Goal: Task Accomplishment & Management: Use online tool/utility

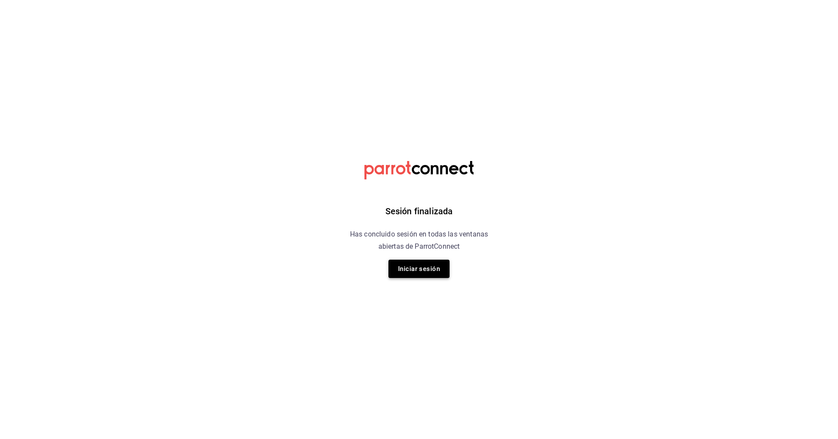
click at [405, 271] on button "Iniciar sesión" at bounding box center [419, 269] width 61 height 18
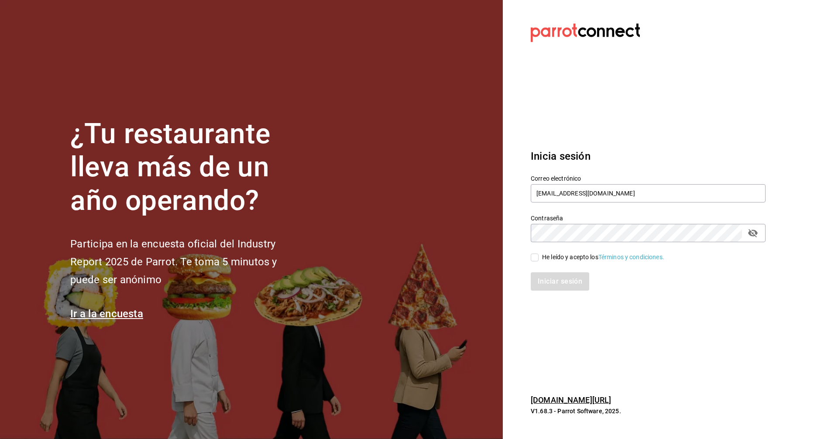
click at [405, 258] on input "He leído y acepto los Términos y condiciones." at bounding box center [535, 258] width 8 height 8
checkbox input "true"
click at [405, 284] on button "Iniciar sesión" at bounding box center [560, 281] width 59 height 18
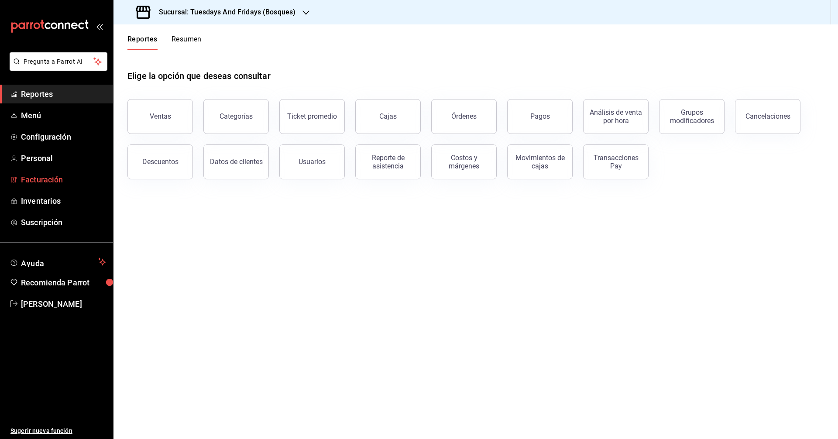
click at [59, 186] on link "Facturación" at bounding box center [56, 179] width 113 height 19
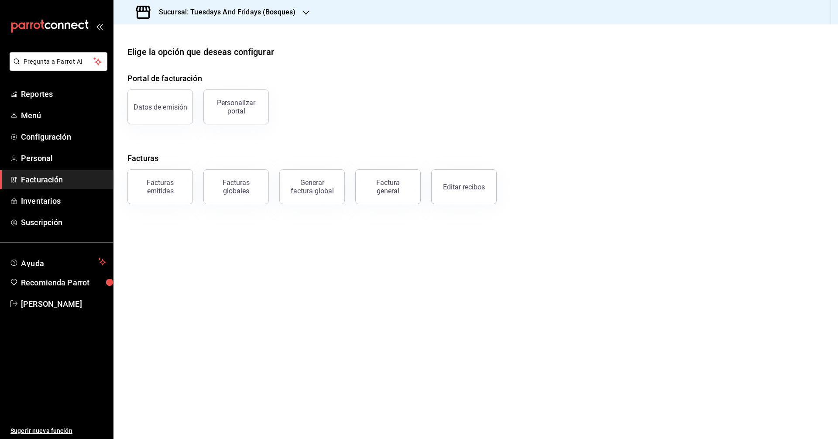
click at [269, 7] on h3 "Sucursal: Tuesdays And Fridays (Bosques)" at bounding box center [224, 12] width 144 height 10
click at [183, 80] on span "Tuesdays And Fridays (Canteras)" at bounding box center [166, 76] width 92 height 9
click at [311, 193] on div "Generar factura global" at bounding box center [312, 187] width 44 height 17
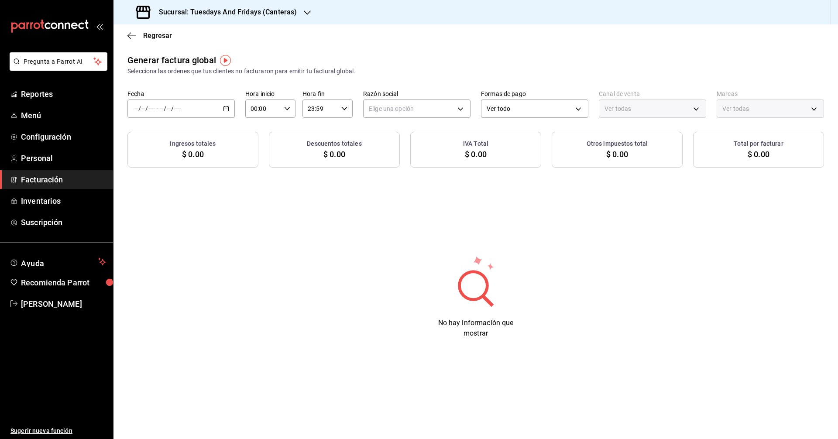
click at [49, 185] on span "Facturación" at bounding box center [63, 180] width 85 height 12
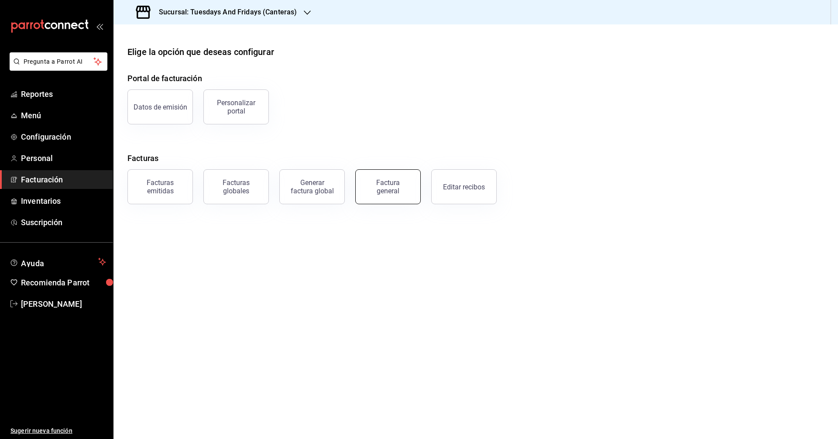
click at [373, 188] on div "Factura general" at bounding box center [388, 187] width 44 height 17
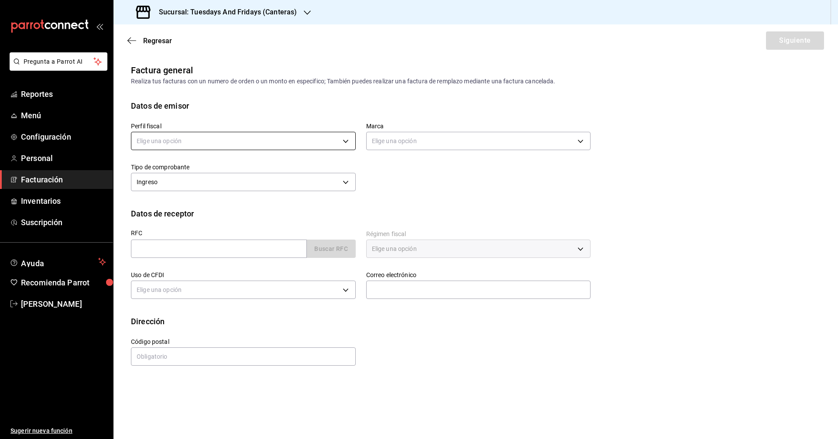
click at [229, 146] on body "Pregunta a Parrot AI Reportes Menú Configuración Personal Facturación Inventari…" at bounding box center [419, 219] width 838 height 439
click at [179, 181] on li "JUAN IGNACIO ACERO PADILLA" at bounding box center [243, 185] width 224 height 16
type input "c9cd24ef-4caf-4a7b-8585-89d79b9dc07f"
type input "72192942-13c2-4f84-be82-f50c87f3379a"
click at [440, 179] on div "Perfil fiscal JUAN IGNACIO ACERO PADILLA c9cd24ef-4caf-4a7b-8585-89d79b9dc07f M…" at bounding box center [355, 153] width 470 height 82
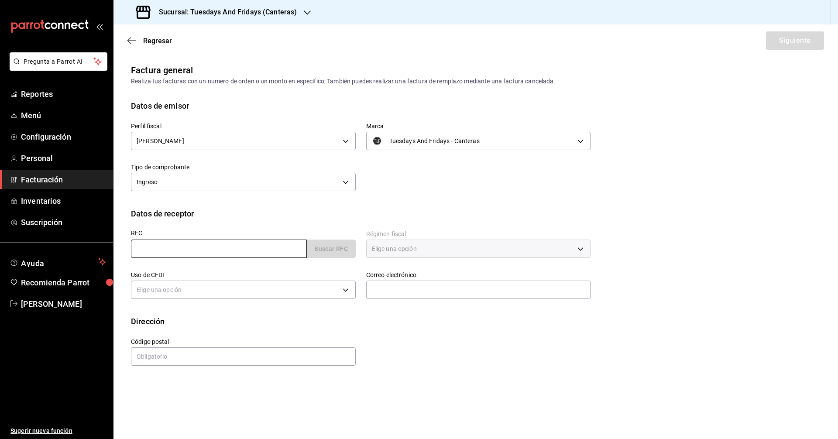
click at [275, 247] on input "text" at bounding box center [219, 249] width 176 height 18
type input "AACC8008203Z2"
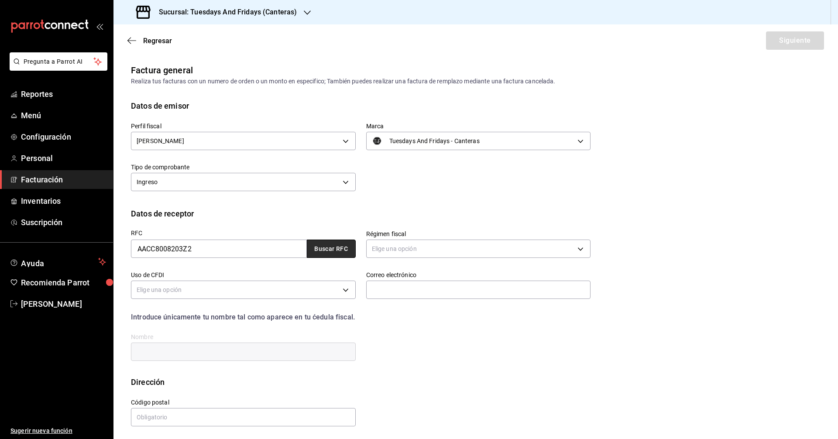
click at [319, 249] on button "Buscar RFC" at bounding box center [331, 249] width 49 height 18
type input "612"
type input "G03"
type input "Claudiar.diazadame@hotmail.com"
type input "20236"
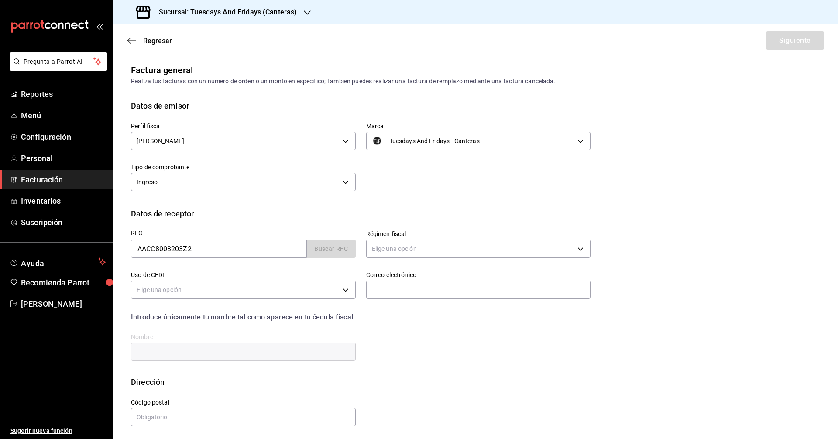
type input "CLAUDIA ROCIO ADAME CASTAÑEDA"
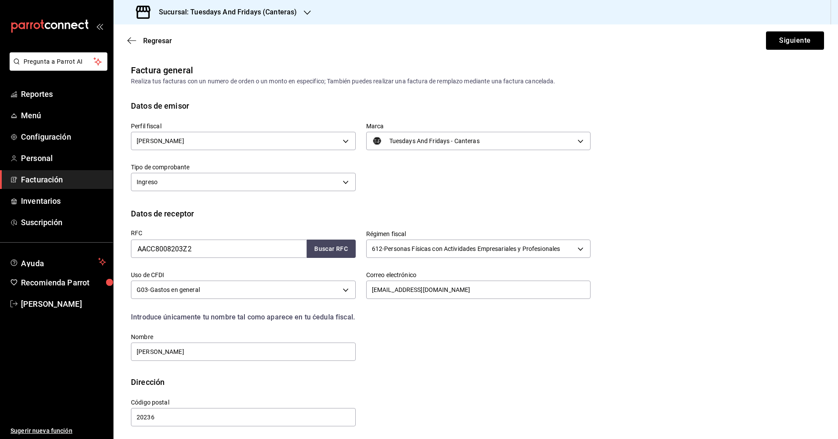
click at [434, 348] on div "RFC AACC8008203Z2 Buscar RFC Régimen fiscal 612 - Personas Físicas con Activida…" at bounding box center [355, 291] width 470 height 143
click at [786, 39] on button "Siguiente" at bounding box center [795, 40] width 58 height 18
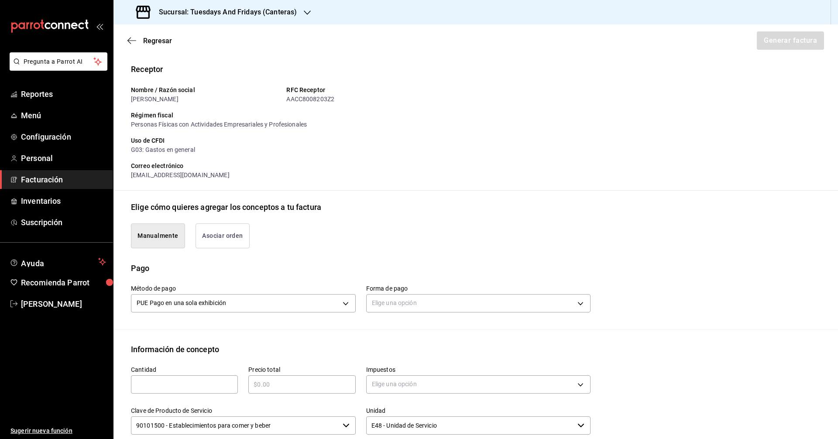
scroll to position [175, 0]
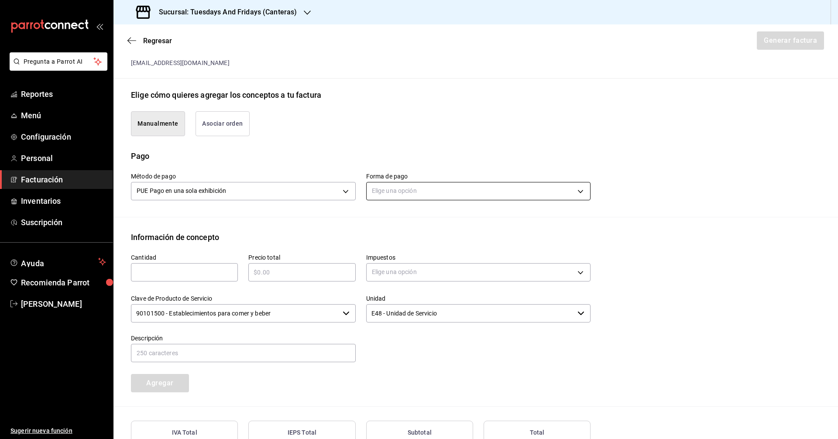
click at [439, 194] on body "Pregunta a Parrot AI Reportes Menú Configuración Personal Facturación Inventari…" at bounding box center [419, 219] width 838 height 439
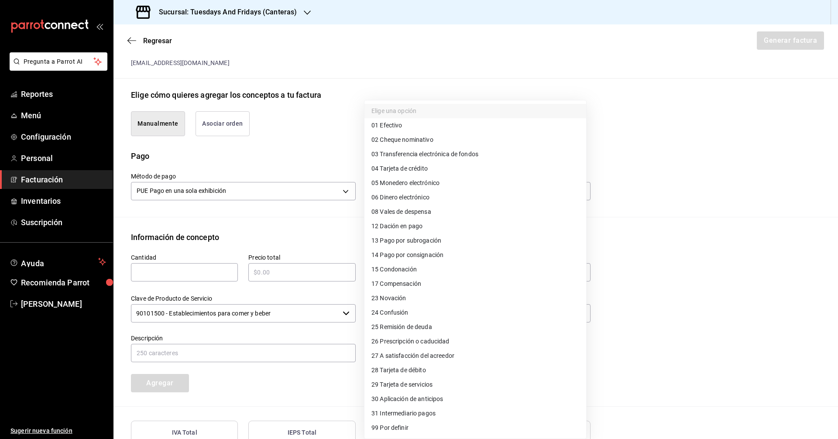
click at [409, 152] on span "03 Transferencia electrónica de fondos" at bounding box center [425, 154] width 107 height 9
type input "03"
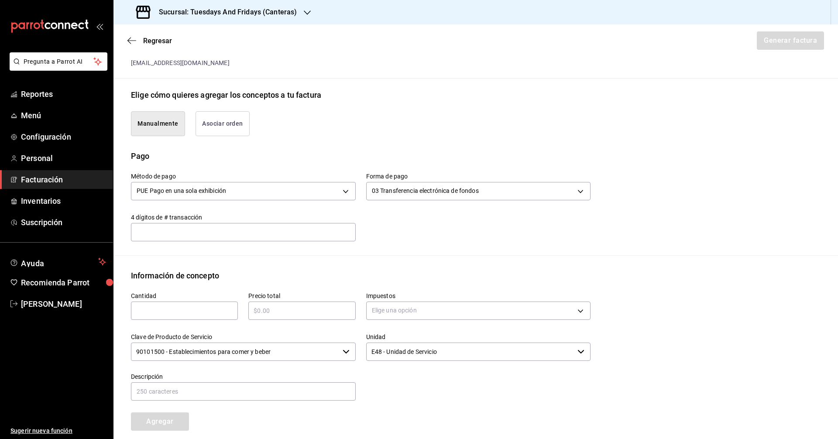
click at [172, 233] on input "text" at bounding box center [243, 231] width 225 height 17
type input "2773"
click at [188, 265] on div "Emisor Perfil fiscal JUAN IGNACIO ACERO PADILLA Tipo de comprobante Ingreso Rec…" at bounding box center [476, 209] width 725 height 641
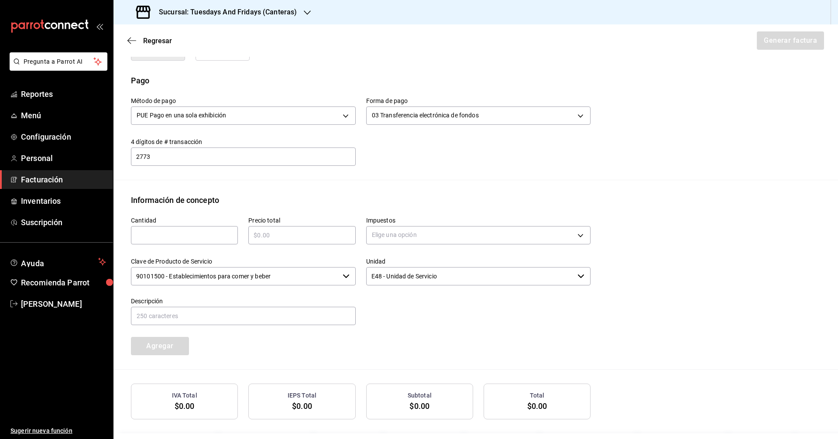
scroll to position [262, 0]
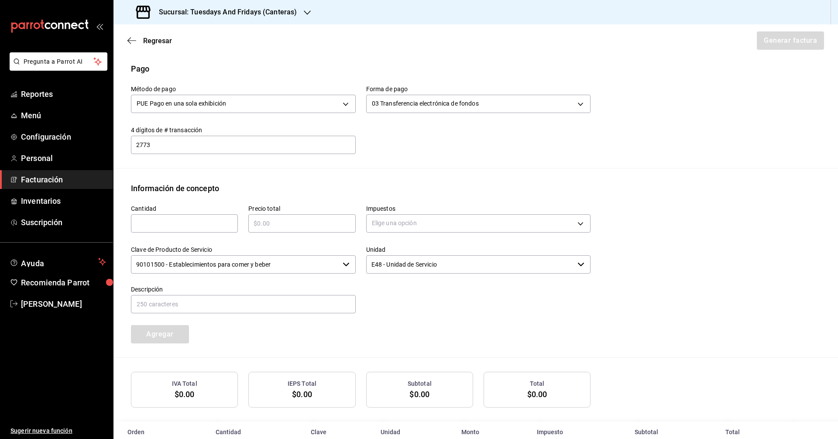
click at [181, 227] on input "text" at bounding box center [184, 223] width 107 height 10
click at [175, 224] on input "text" at bounding box center [184, 223] width 107 height 10
type input "40"
click at [271, 227] on input "text" at bounding box center [301, 223] width 107 height 10
type input "$3160"
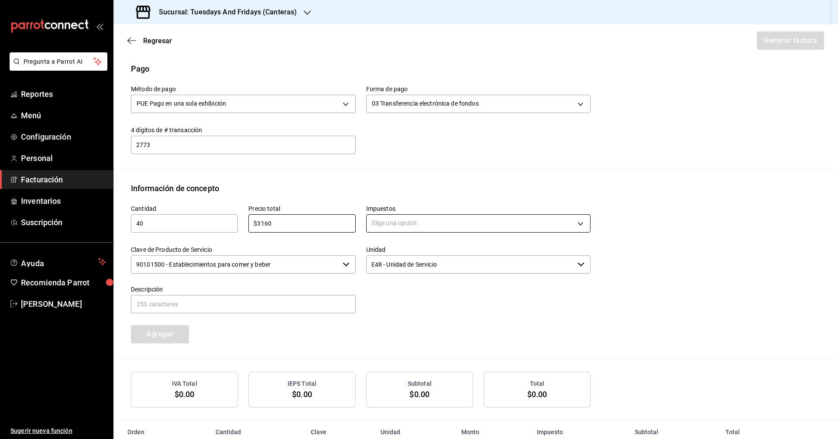
click at [398, 228] on body "Pregunta a Parrot AI Reportes Menú Configuración Personal Facturación Inventari…" at bounding box center [419, 219] width 838 height 439
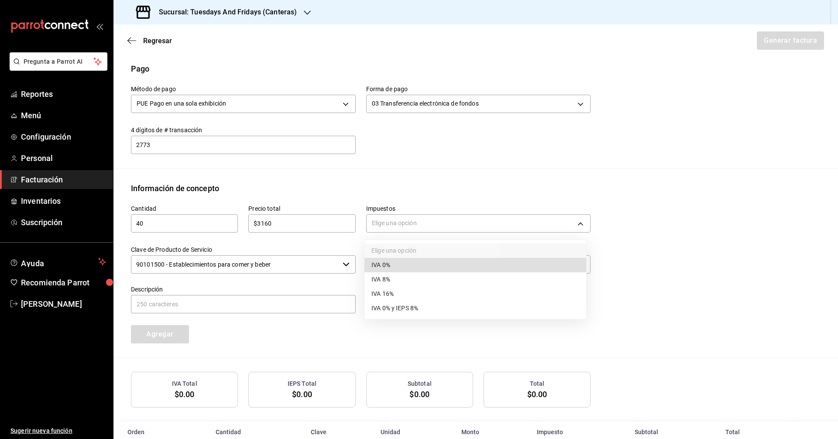
drag, startPoint x: 380, startPoint y: 266, endPoint x: 366, endPoint y: 266, distance: 13.5
click at [379, 266] on span "IVA 0%" at bounding box center [381, 265] width 19 height 9
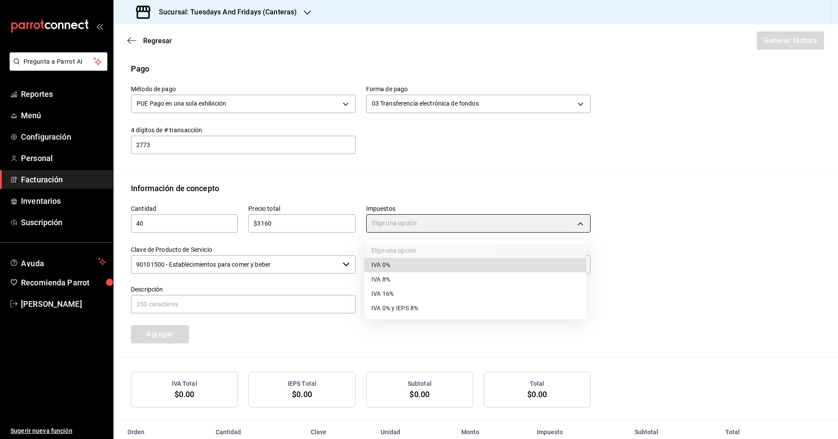
type input "IVA_0"
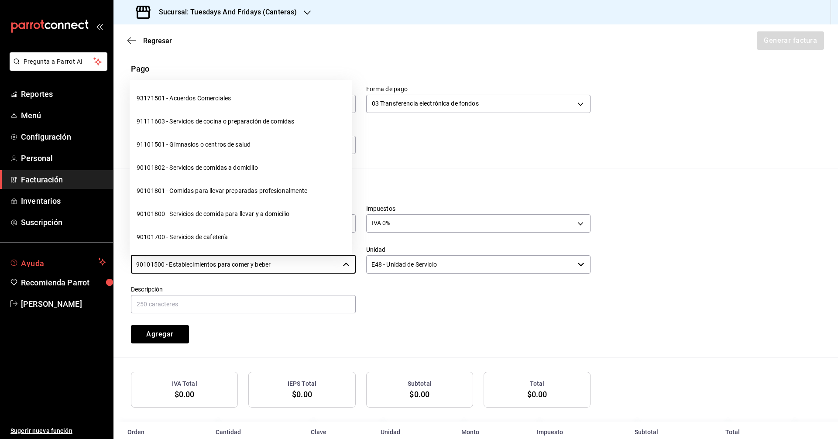
scroll to position [124, 0]
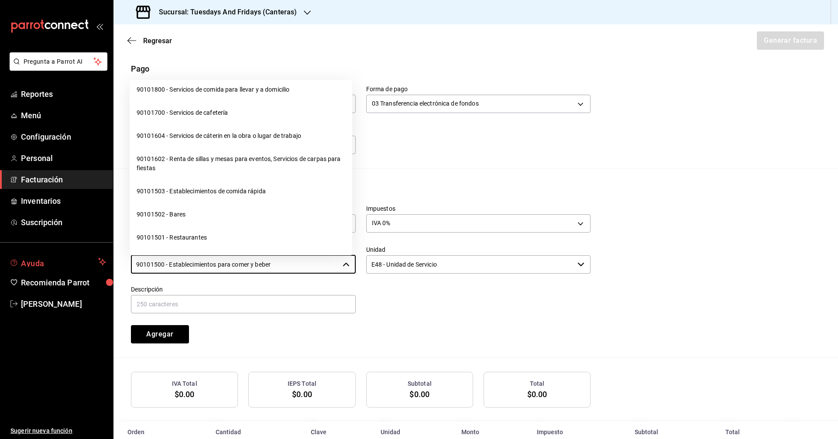
drag, startPoint x: 75, startPoint y: 254, endPoint x: 36, endPoint y: 254, distance: 38.9
click at [36, 254] on div "Pregunta a Parrot AI Reportes Menú Configuración Personal Facturación Inventari…" at bounding box center [419, 219] width 838 height 439
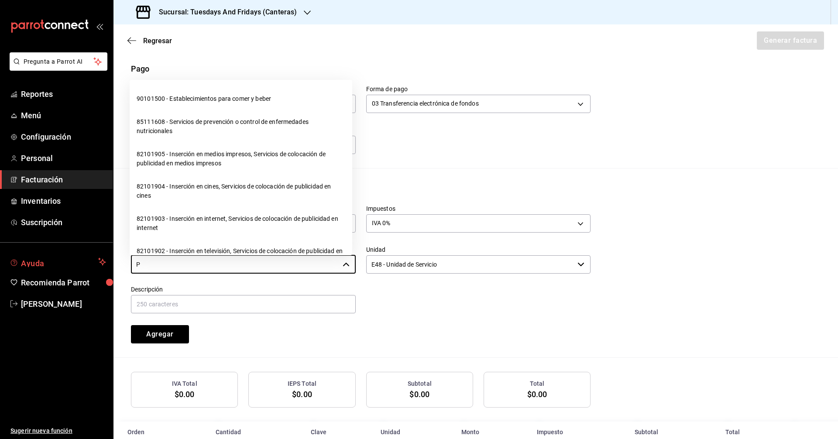
scroll to position [0, 0]
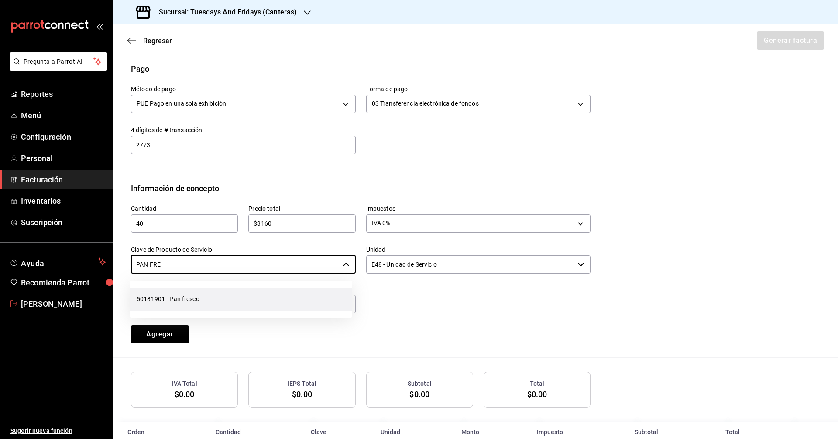
click at [159, 293] on li "50181901 - Pan fresco" at bounding box center [241, 299] width 223 height 23
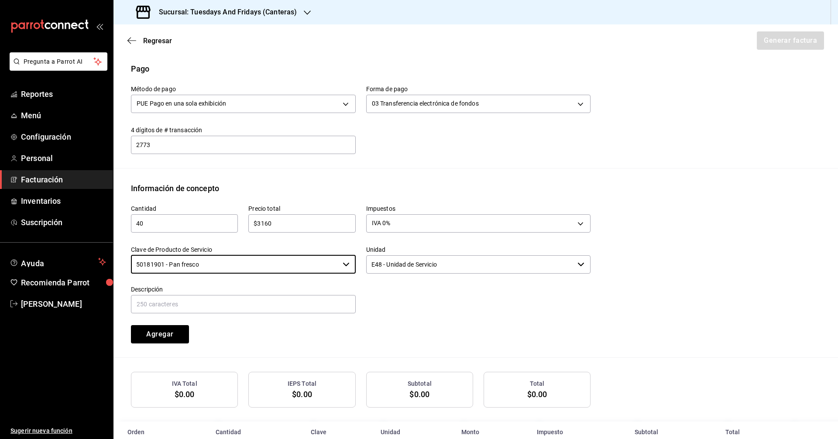
type input "50181901 - Pan fresco"
click at [459, 259] on input "E48 - Unidad de Servicio" at bounding box center [470, 264] width 208 height 18
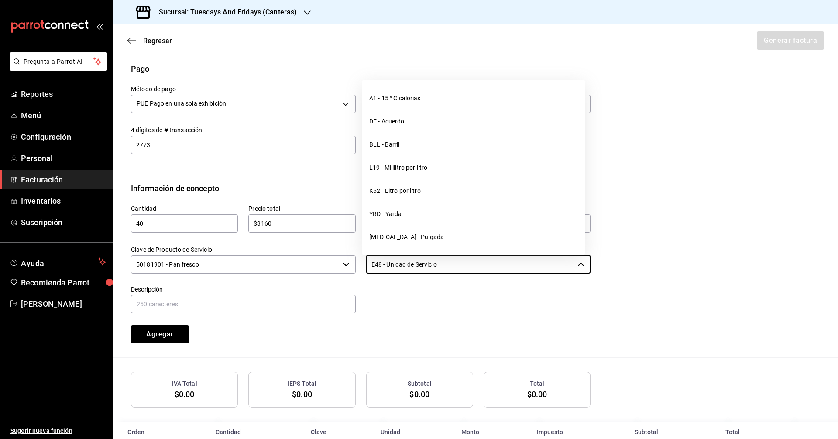
drag, startPoint x: 461, startPoint y: 259, endPoint x: 277, endPoint y: 255, distance: 184.3
click at [277, 255] on div "Cantidad 40 ​ Precio total $3160 ​ Impuestos IVA 0% IVA_0 Clave de Producto de …" at bounding box center [355, 268] width 470 height 149
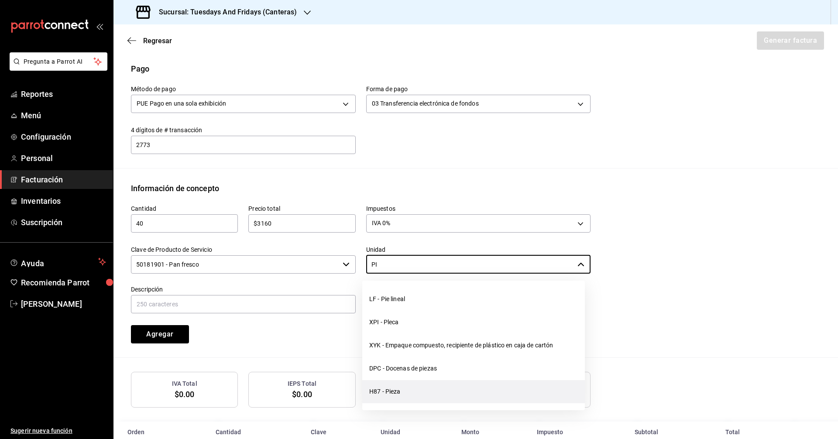
click at [379, 389] on li "H87 - Pieza" at bounding box center [473, 391] width 223 height 23
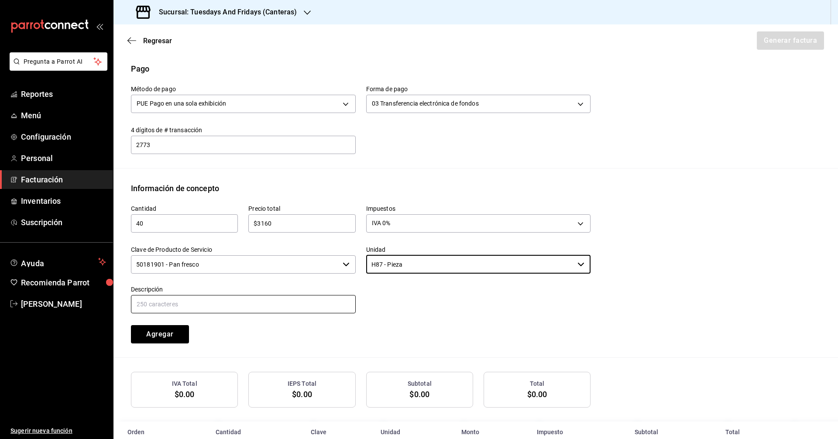
type input "H87 - Pieza"
click at [268, 308] on input "text" at bounding box center [243, 304] width 225 height 18
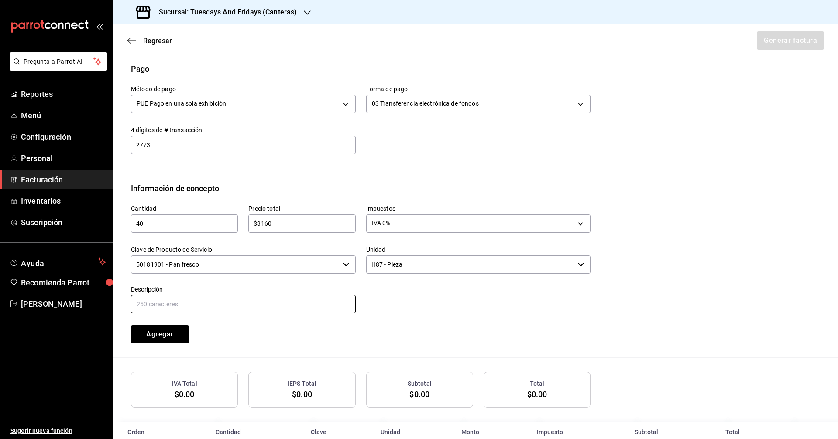
type input "Multigrano"
click at [165, 338] on button "Agregar" at bounding box center [160, 334] width 58 height 18
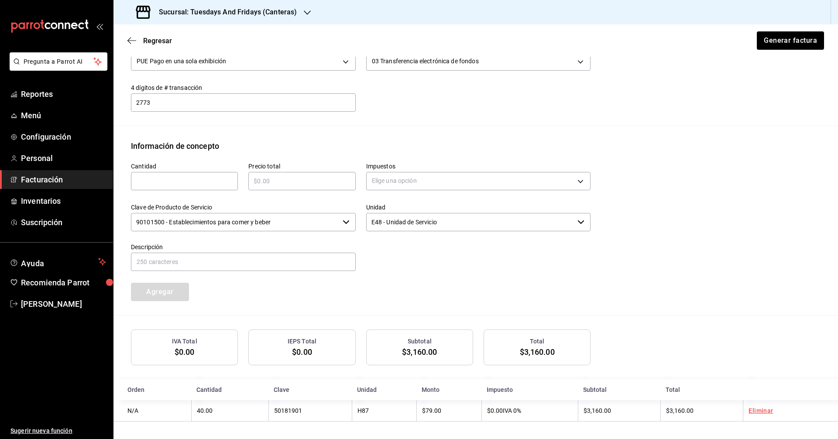
scroll to position [174, 0]
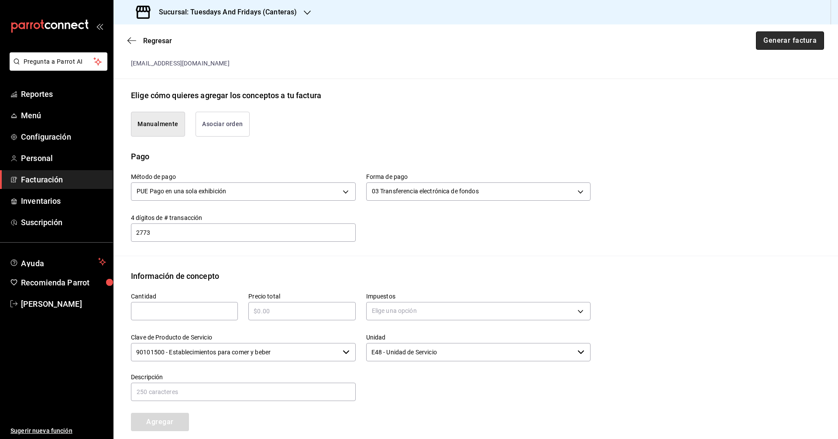
click at [775, 43] on button "Generar factura" at bounding box center [790, 40] width 68 height 18
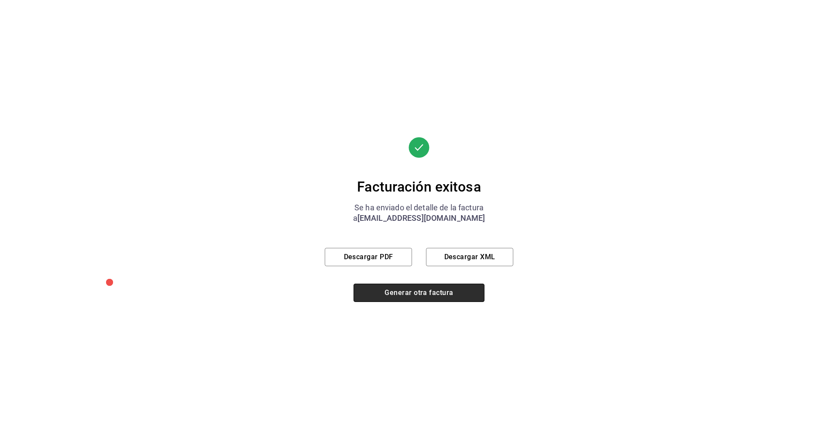
click at [435, 291] on button "Generar otra factura" at bounding box center [419, 293] width 131 height 18
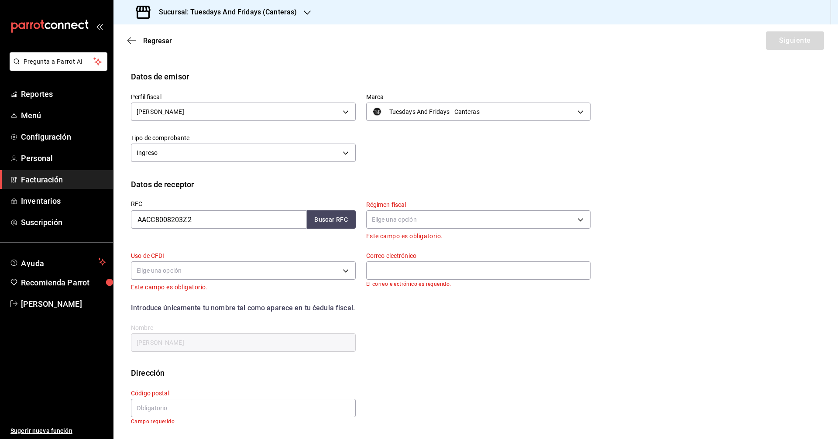
scroll to position [0, 0]
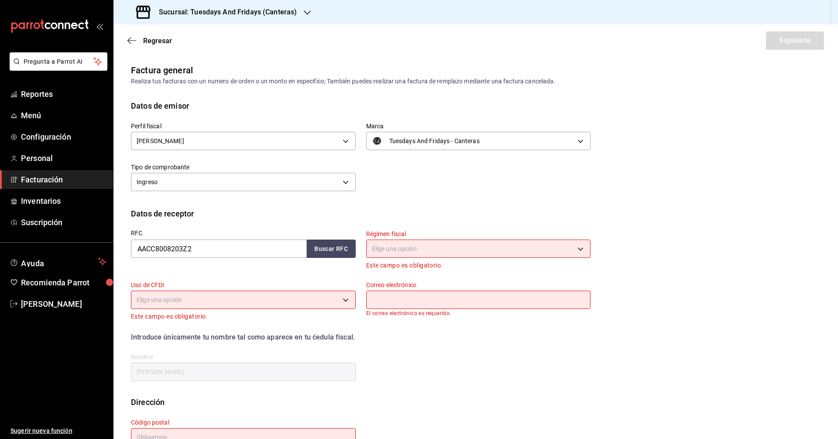
click at [59, 178] on span "Facturación" at bounding box center [63, 180] width 85 height 12
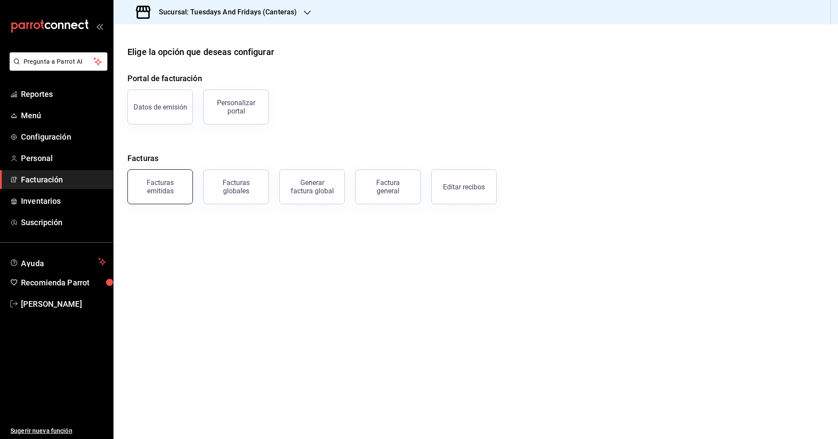
click at [138, 186] on div "Facturas emitidas" at bounding box center [160, 187] width 54 height 17
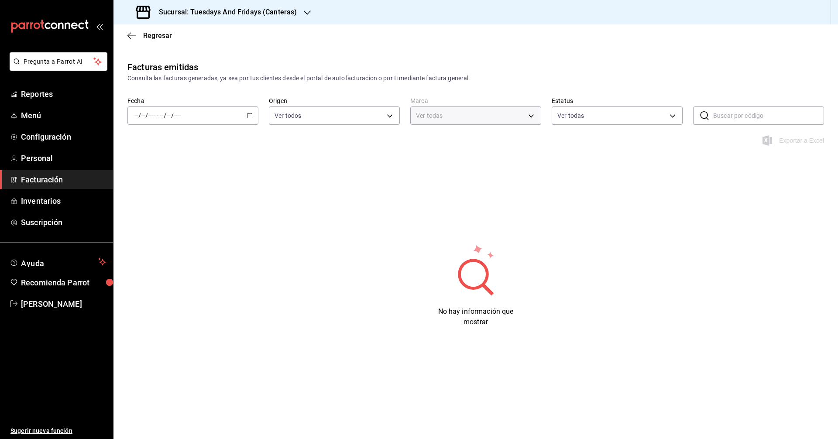
type input "72192942-13c2-4f84-be82-f50c87f3379a"
click at [251, 118] on \(Stroke\) "button" at bounding box center [249, 116] width 5 height 5
click at [150, 148] on li "Hoy" at bounding box center [169, 142] width 82 height 20
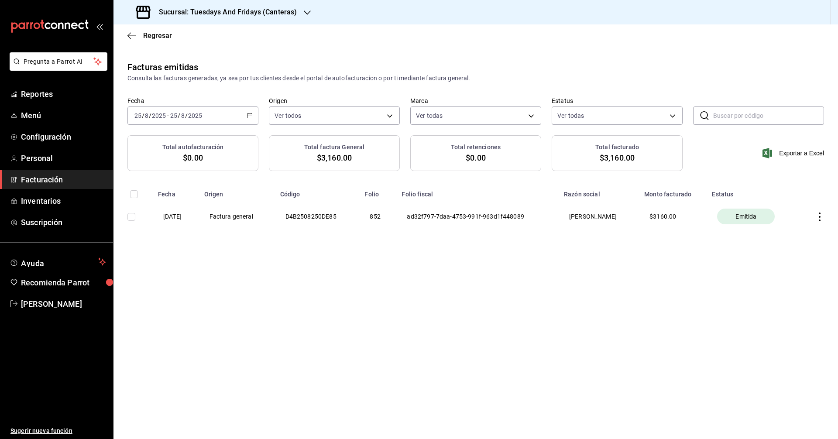
click at [817, 218] on icon "button" at bounding box center [820, 217] width 9 height 9
click at [792, 197] on div "Descargar PDF" at bounding box center [792, 195] width 42 height 7
click at [45, 185] on span "Facturación" at bounding box center [63, 180] width 85 height 12
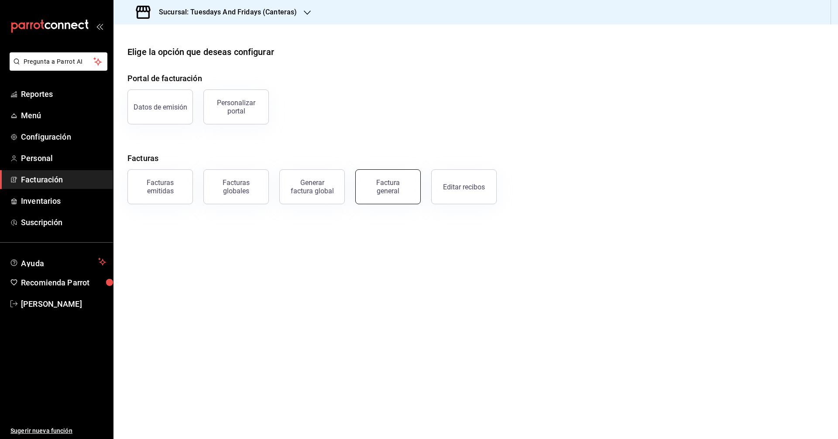
click at [412, 191] on button "Factura general" at bounding box center [387, 186] width 65 height 35
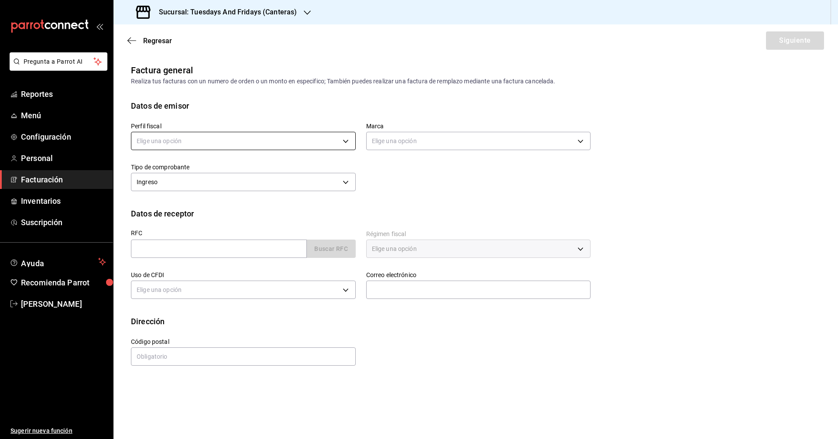
click at [244, 142] on body "Pregunta a Parrot AI Reportes Menú Configuración Personal Facturación Inventari…" at bounding box center [419, 219] width 838 height 439
click at [208, 188] on li "JUAN IGNACIO ACERO PADILLA" at bounding box center [243, 185] width 224 height 16
type input "c9cd24ef-4caf-4a7b-8585-89d79b9dc07f"
type input "72192942-13c2-4f84-be82-f50c87f3379a"
drag, startPoint x: 437, startPoint y: 187, endPoint x: 278, endPoint y: 208, distance: 160.8
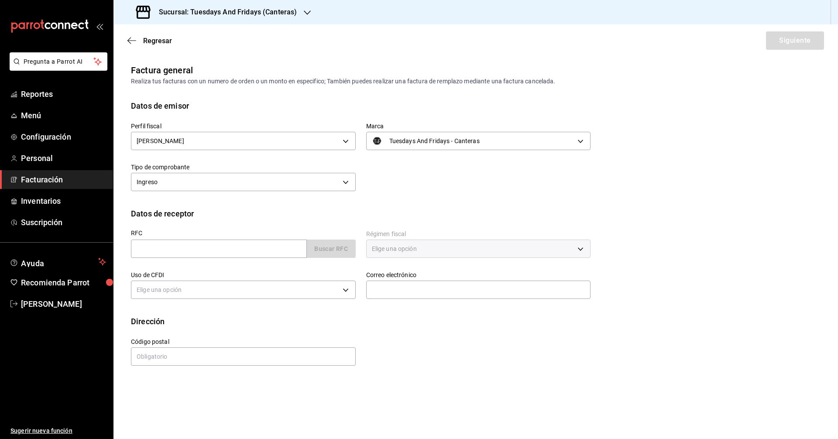
click at [435, 188] on div "Perfil fiscal JUAN IGNACIO ACERO PADILLA c9cd24ef-4caf-4a7b-8585-89d79b9dc07f M…" at bounding box center [355, 153] width 470 height 82
click at [214, 242] on input "text" at bounding box center [219, 249] width 176 height 18
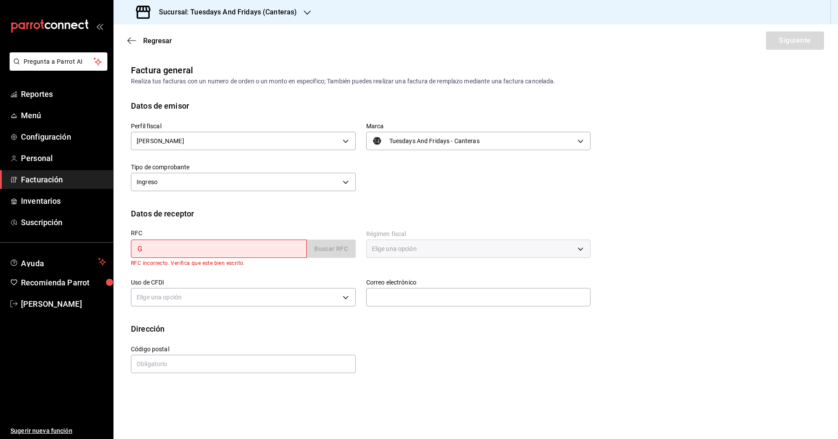
type input "GOVY870925FM7"
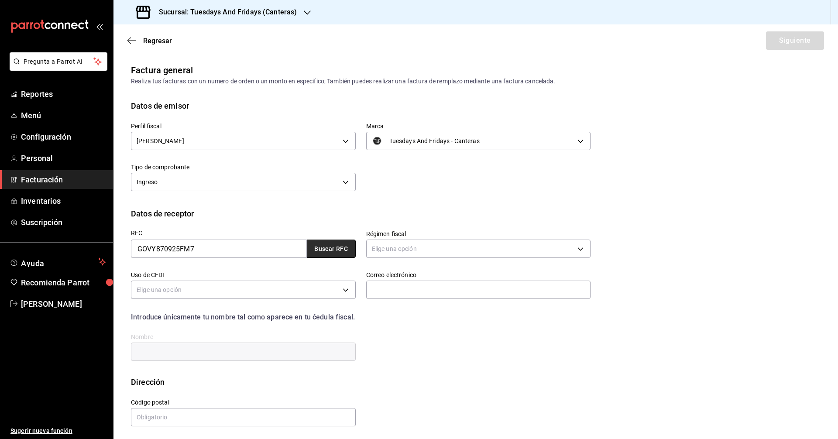
click at [318, 252] on button "Buscar RFC" at bounding box center [331, 249] width 49 height 18
type input "612"
type input "G03"
type input "lacocinademalulu@gmail.com"
type input "20328"
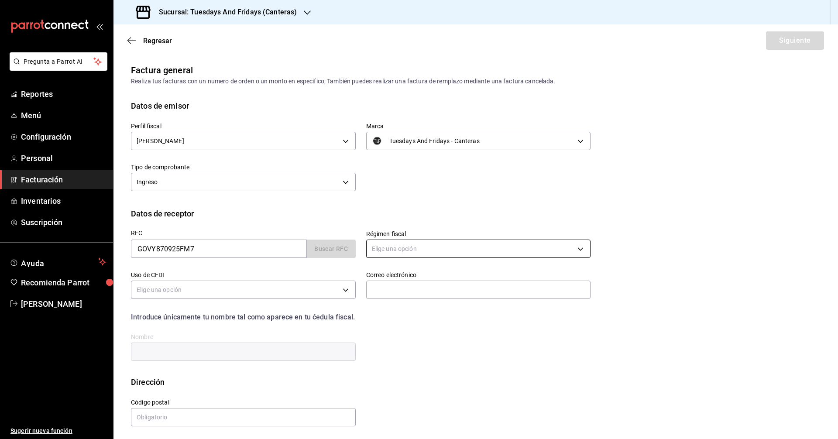
type input "YOLANDA GOMEZ VAZQUEZ"
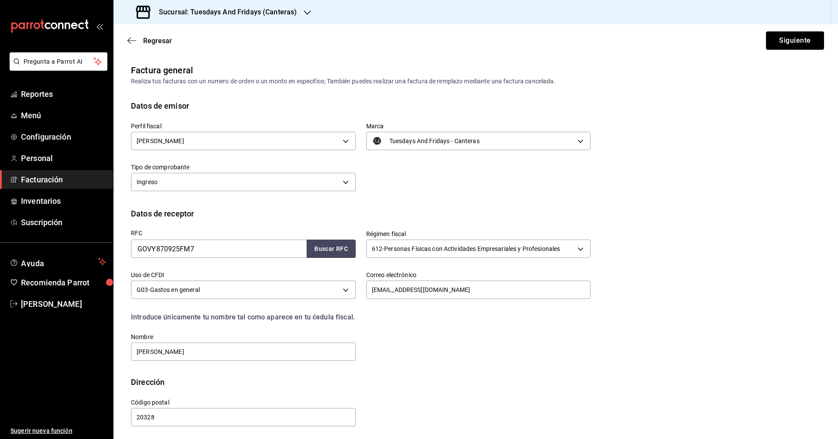
click at [463, 323] on div "RFC GOVY870925FM7 Buscar RFC Régimen fiscal 612 - Personas Físicas con Activida…" at bounding box center [355, 291] width 470 height 143
click at [783, 47] on button "Siguiente" at bounding box center [795, 40] width 58 height 18
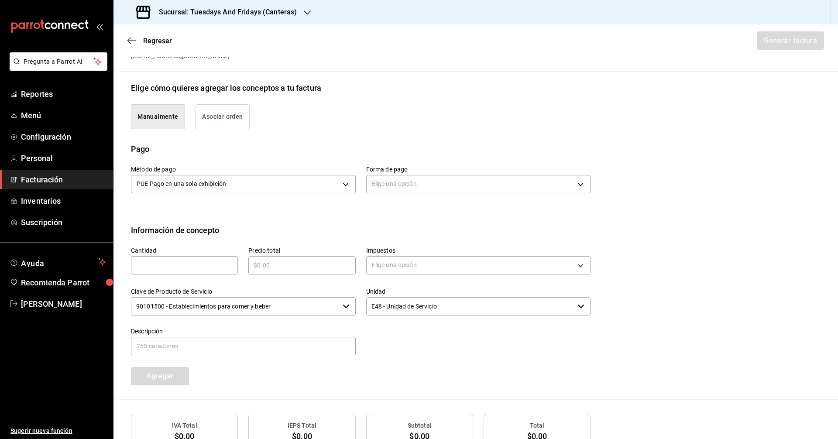
scroll to position [245, 0]
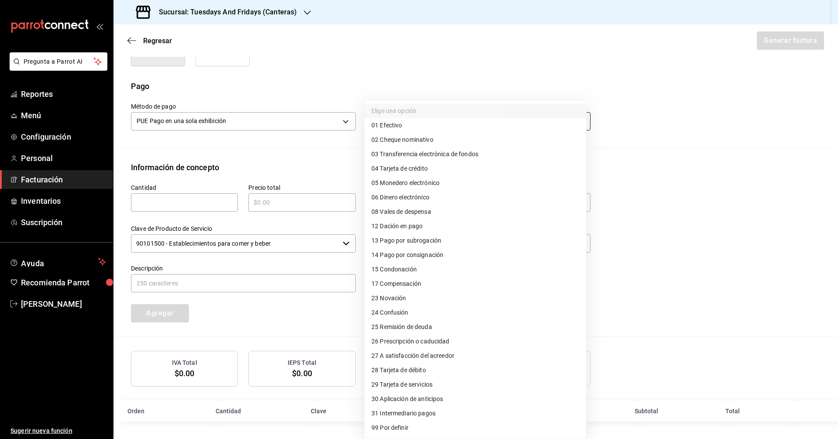
click at [378, 119] on body "Pregunta a Parrot AI Reportes Menú Configuración Personal Facturación Inventari…" at bounding box center [419, 219] width 838 height 439
click at [408, 158] on span "03 Transferencia electrónica de fondos" at bounding box center [425, 154] width 107 height 9
type input "03"
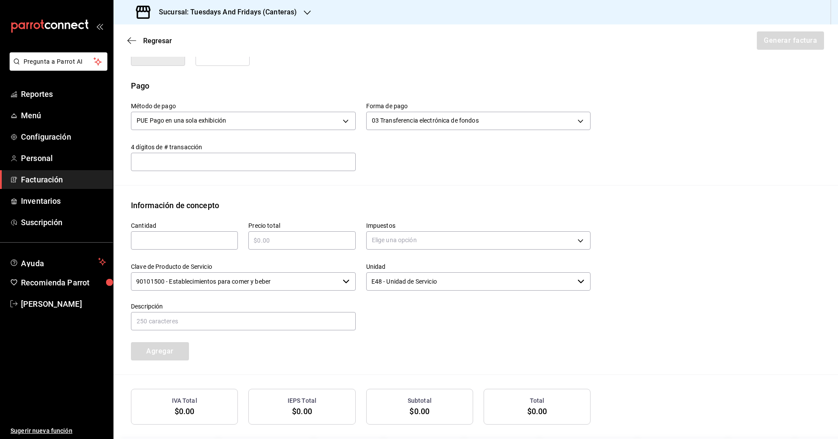
click at [245, 158] on input "text" at bounding box center [243, 161] width 225 height 17
type input "1356"
click at [159, 239] on input "text" at bounding box center [184, 240] width 107 height 10
type input "34"
drag, startPoint x: 358, startPoint y: 241, endPoint x: 352, endPoint y: 241, distance: 5.7
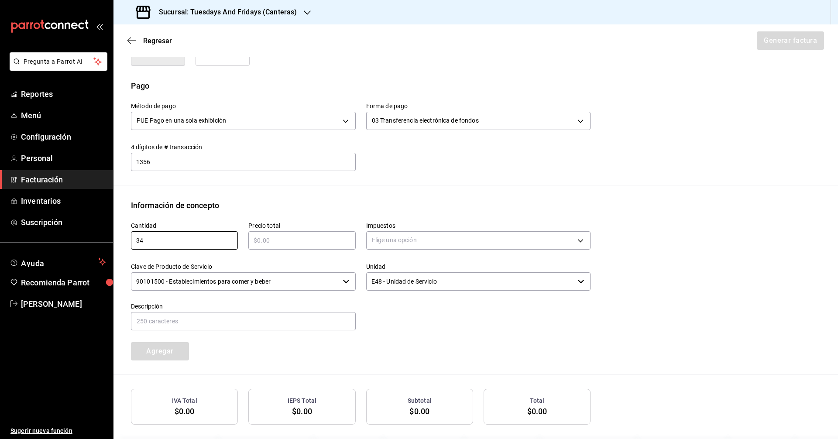
click at [353, 241] on div "Cantidad 34 ​ Precio total ​ Impuestos Elige una opción Clave de Producto de Se…" at bounding box center [355, 285] width 470 height 149
click at [343, 237] on input "text" at bounding box center [301, 240] width 107 height 10
type input "$1054"
click at [380, 240] on body "Pregunta a Parrot AI Reportes Menú Configuración Personal Facturación Inventari…" at bounding box center [419, 219] width 838 height 439
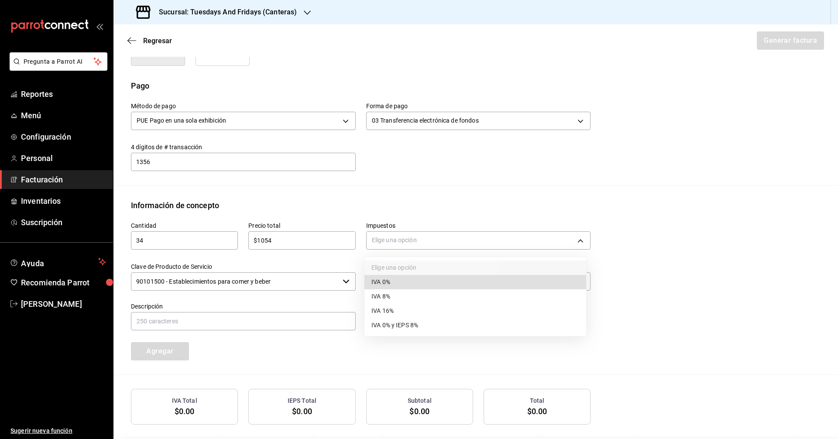
click at [371, 281] on li "IVA 0%" at bounding box center [476, 282] width 222 height 14
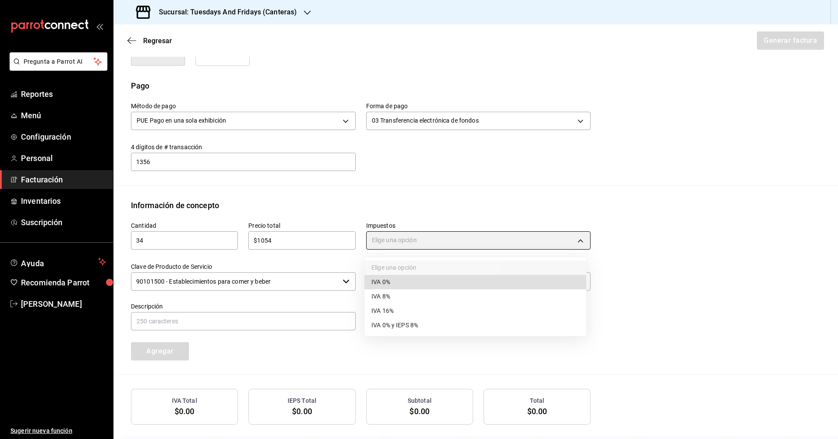
type input "IVA_0"
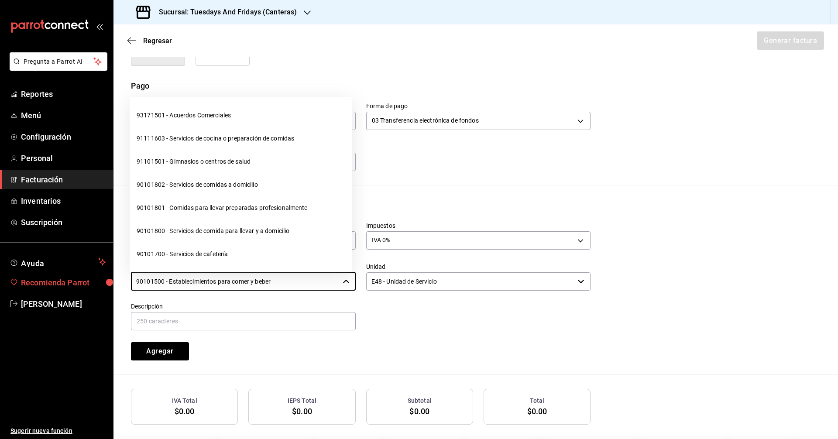
drag, startPoint x: 314, startPoint y: 283, endPoint x: 90, endPoint y: 288, distance: 224.0
click at [90, 288] on div "Pregunta a Parrot AI Reportes Menú Configuración Personal Facturación Inventari…" at bounding box center [419, 219] width 838 height 439
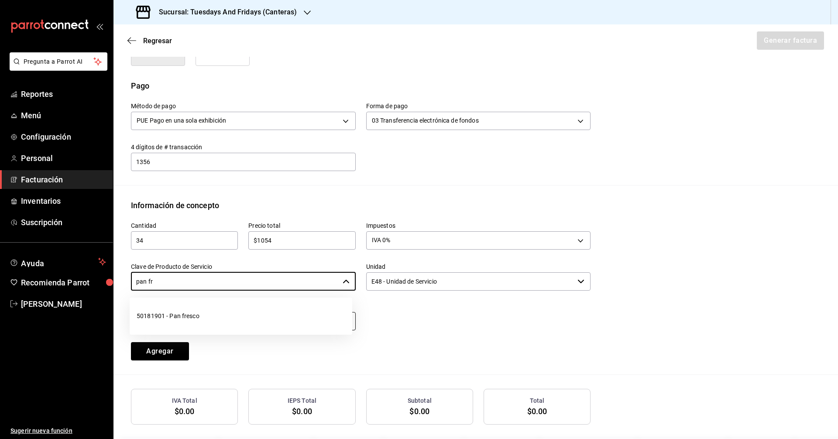
drag, startPoint x: 187, startPoint y: 323, endPoint x: 204, endPoint y: 313, distance: 20.0
click at [188, 323] on li "50181901 - Pan fresco" at bounding box center [241, 316] width 223 height 23
type input "50181901 - Pan fresco"
click at [424, 284] on input "E48 - Unidad de Servicio" at bounding box center [470, 281] width 208 height 18
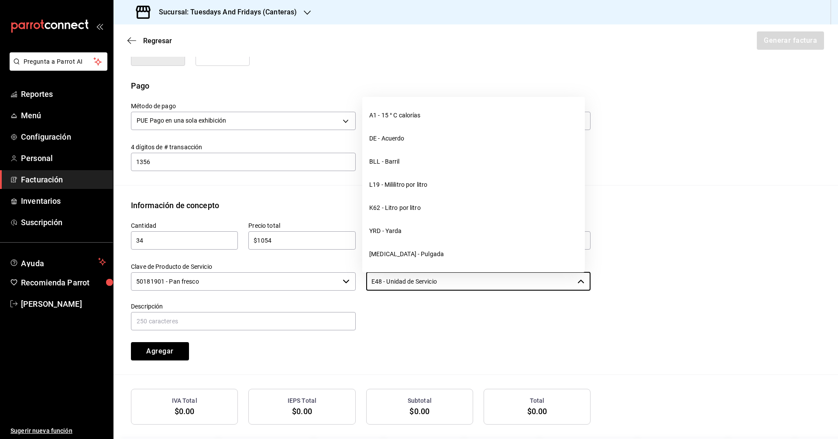
drag, startPoint x: 446, startPoint y: 276, endPoint x: 304, endPoint y: 255, distance: 144.0
click at [304, 255] on div "Cantidad 34 ​ Precio total $1054 ​ Impuestos IVA 0% IVA_0 Clave de Producto de …" at bounding box center [355, 285] width 470 height 149
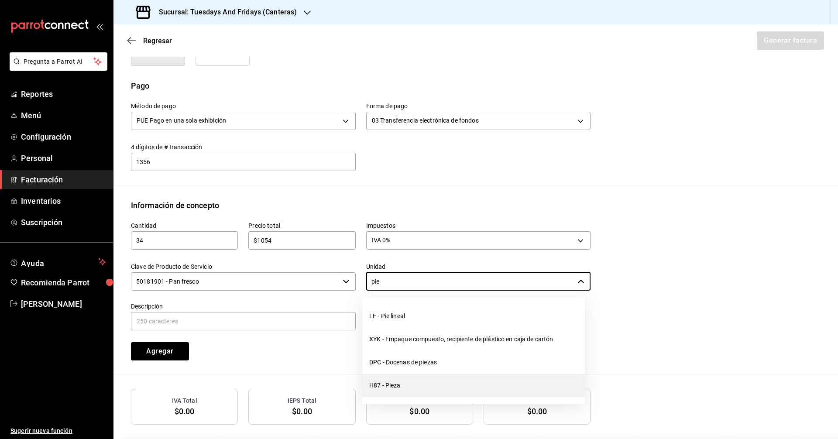
click at [396, 386] on li "H87 - Pieza" at bounding box center [473, 385] width 223 height 23
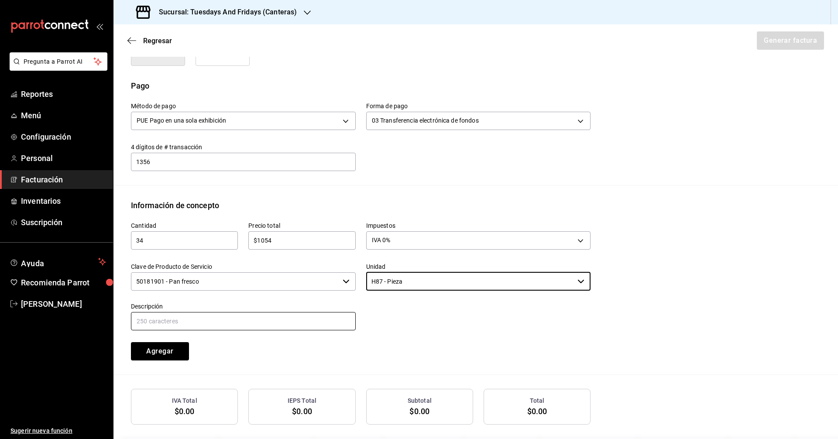
type input "H87 - Pieza"
click at [271, 320] on input "text" at bounding box center [243, 321] width 225 height 18
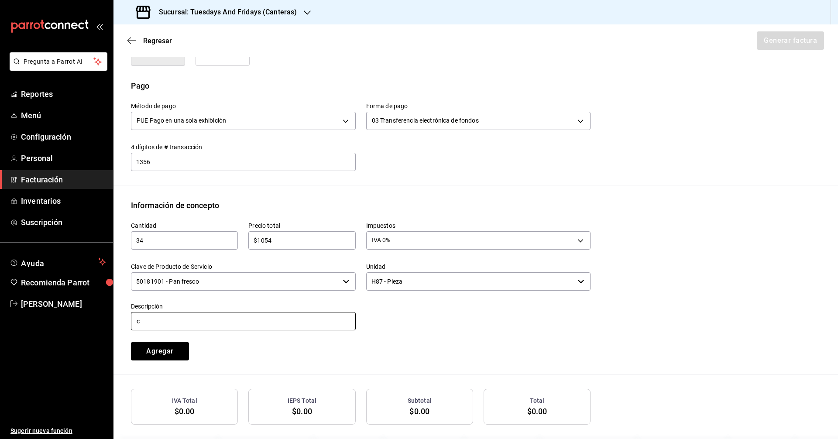
type input "Croissant"
click at [168, 352] on button "Agregar" at bounding box center [160, 351] width 58 height 18
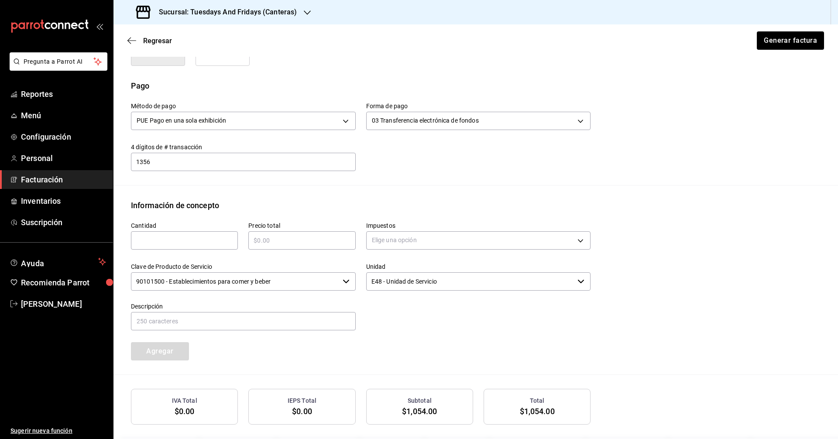
click at [179, 242] on input "text" at bounding box center [184, 240] width 107 height 10
type input "1"
type input "3"
click at [265, 237] on input "text" at bounding box center [301, 240] width 107 height 10
type input "$264"
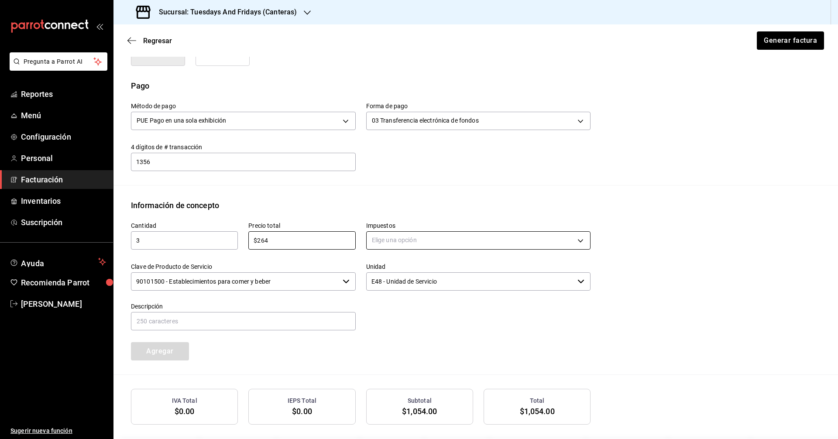
click at [399, 244] on body "Pregunta a Parrot AI Reportes Menú Configuración Personal Facturación Inventari…" at bounding box center [419, 219] width 838 height 439
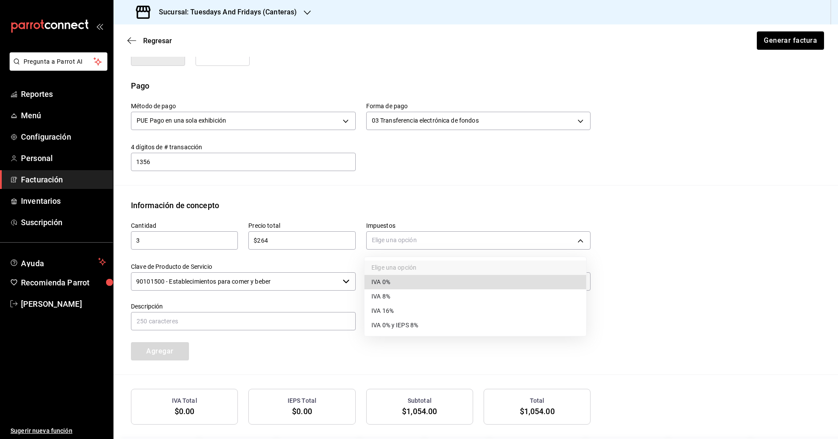
drag, startPoint x: 389, startPoint y: 279, endPoint x: 326, endPoint y: 280, distance: 63.3
click at [389, 279] on span "IVA 0%" at bounding box center [381, 282] width 19 height 9
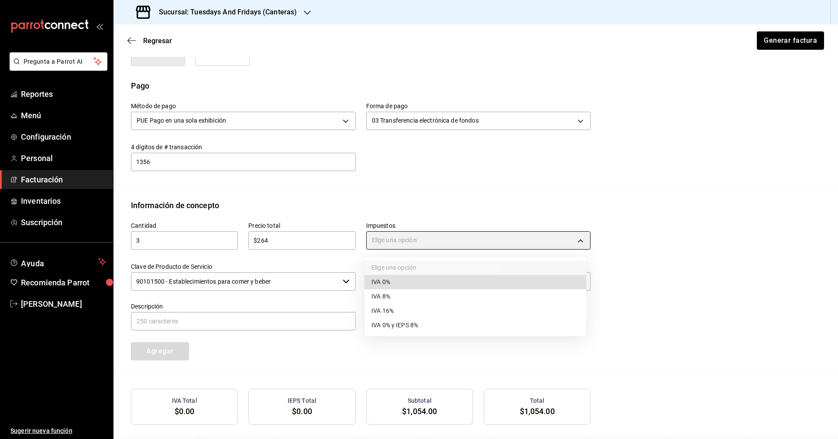
type input "IVA_0"
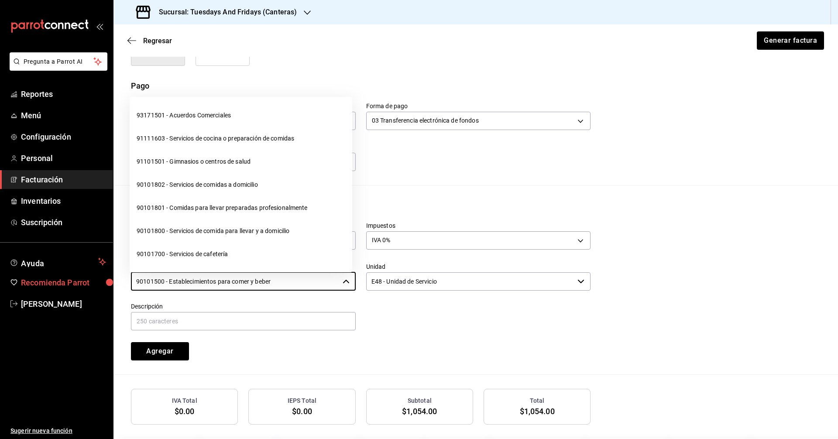
drag, startPoint x: 304, startPoint y: 281, endPoint x: 72, endPoint y: 282, distance: 231.4
click at [73, 281] on div "Pregunta a Parrot AI Reportes Menú Configuración Personal Facturación Inventari…" at bounding box center [419, 219] width 838 height 439
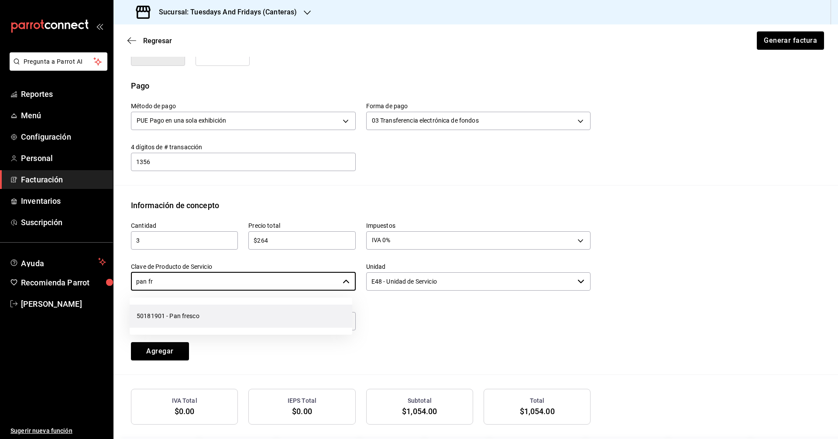
click at [226, 315] on li "50181901 - Pan fresco" at bounding box center [241, 316] width 223 height 23
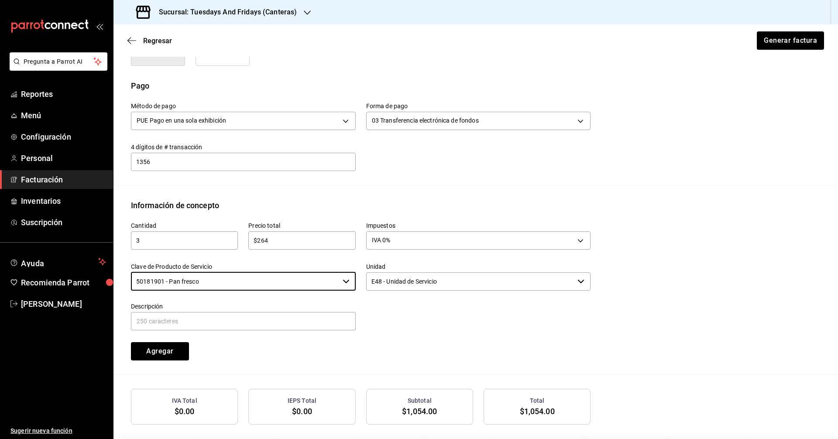
type input "50181901 - Pan fresco"
click at [452, 275] on input "E48 - Unidad de Servicio" at bounding box center [470, 281] width 208 height 18
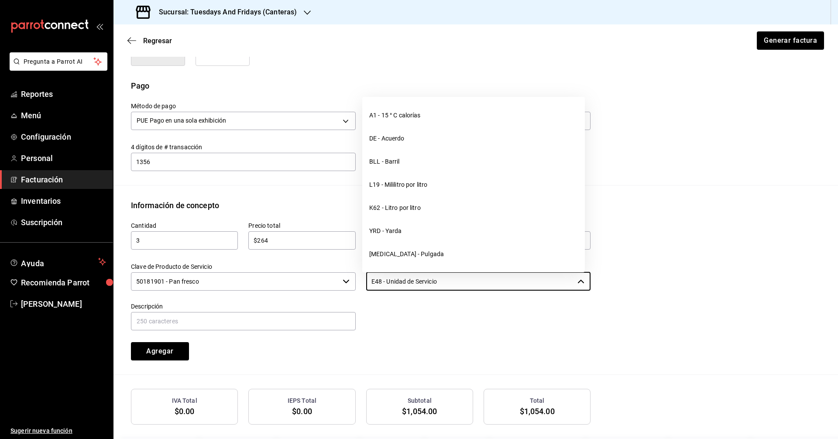
drag, startPoint x: 465, startPoint y: 286, endPoint x: 304, endPoint y: 278, distance: 160.9
click at [304, 278] on div "Cantidad 3 ​ Precio total $264 ​ Impuestos IVA 0% IVA_0 Clave de Producto de Se…" at bounding box center [355, 285] width 470 height 149
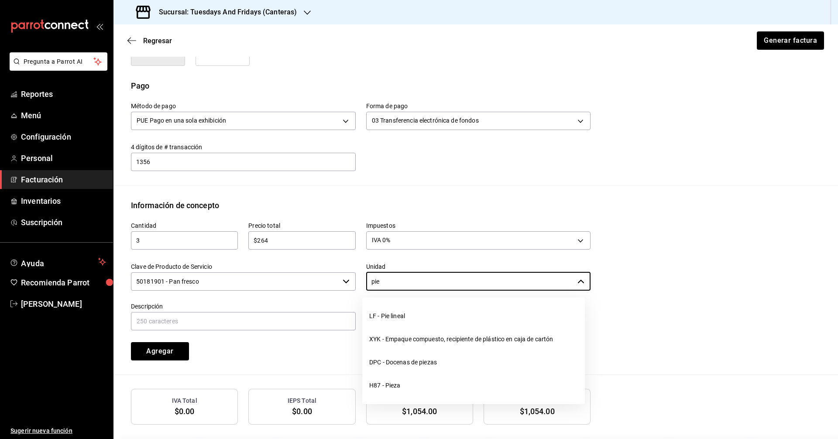
click at [398, 387] on li "H87 - Pieza" at bounding box center [473, 385] width 223 height 23
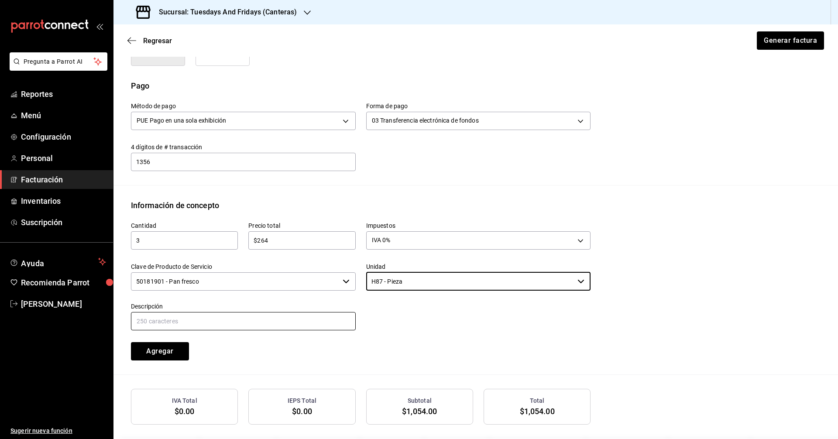
type input "H87 - Pieza"
click at [242, 317] on input "text" at bounding box center [243, 321] width 225 height 18
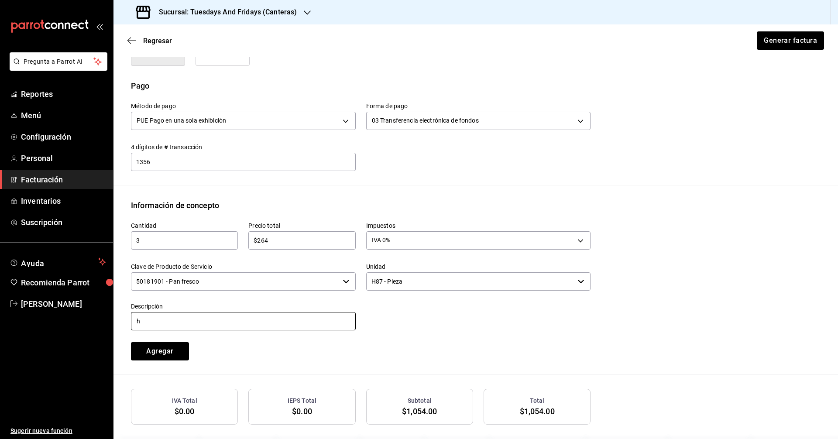
type input "Hogaza Olivo"
click at [161, 349] on button "Agregar" at bounding box center [160, 351] width 58 height 18
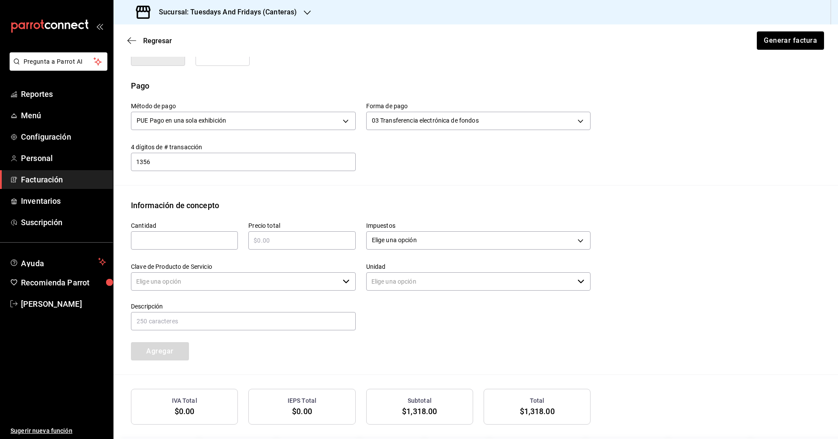
type input "90101500 - Establecimientos para comer y beber"
type input "E48 - Unidad de Servicio"
click at [168, 241] on input "text" at bounding box center [184, 240] width 107 height 10
type input "270"
click at [274, 241] on input "text" at bounding box center [301, 240] width 107 height 10
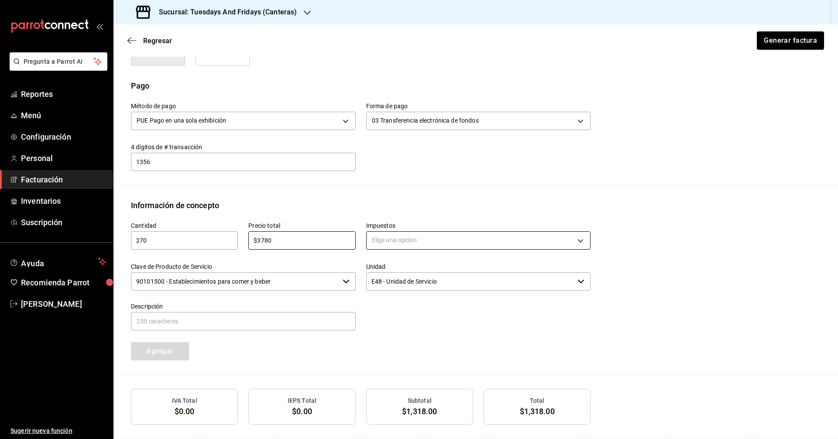
type input "$3780"
click at [424, 245] on body "Pregunta a Parrot AI Reportes Menú Configuración Personal Facturación Inventari…" at bounding box center [419, 219] width 838 height 439
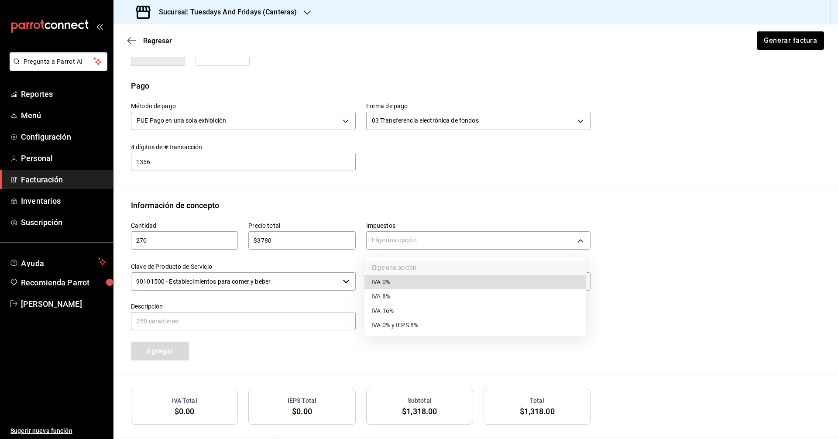
click at [375, 281] on span "IVA 0%" at bounding box center [381, 282] width 19 height 9
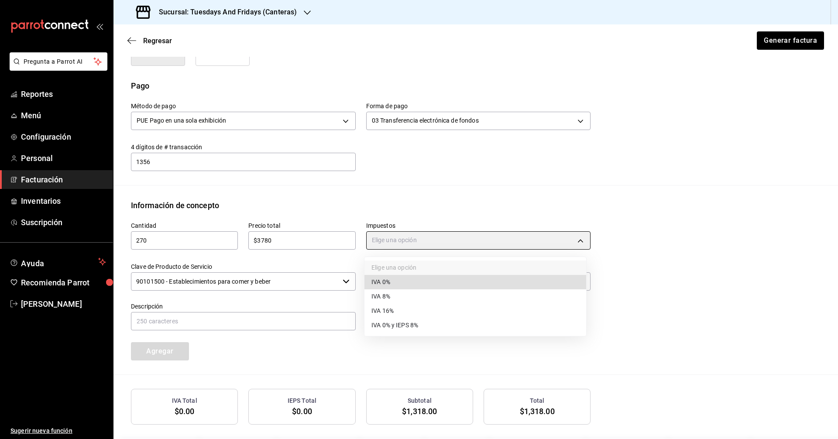
type input "IVA_0"
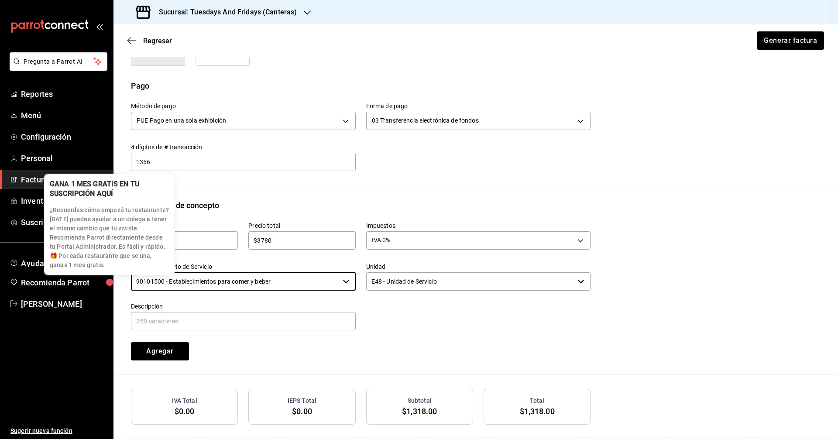
drag, startPoint x: 306, startPoint y: 277, endPoint x: 93, endPoint y: 271, distance: 214.0
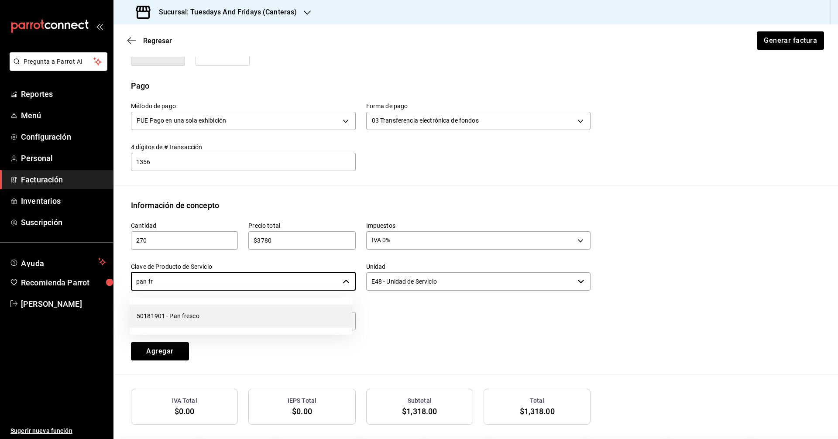
click at [218, 323] on li "50181901 - Pan fresco" at bounding box center [241, 316] width 223 height 23
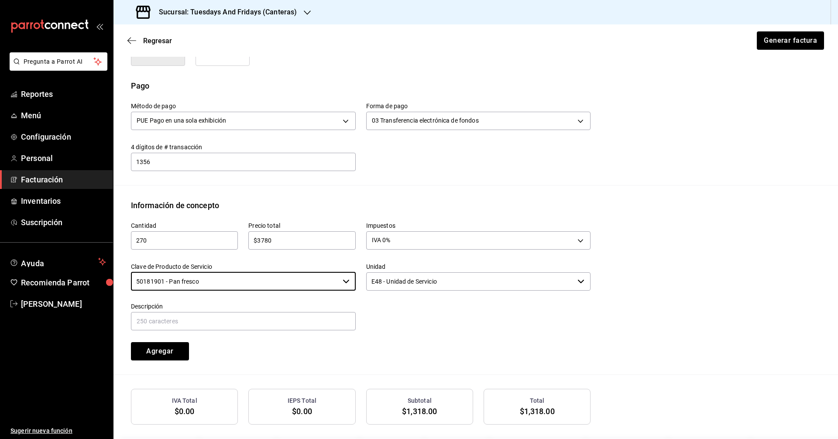
type input "50181901 - Pan fresco"
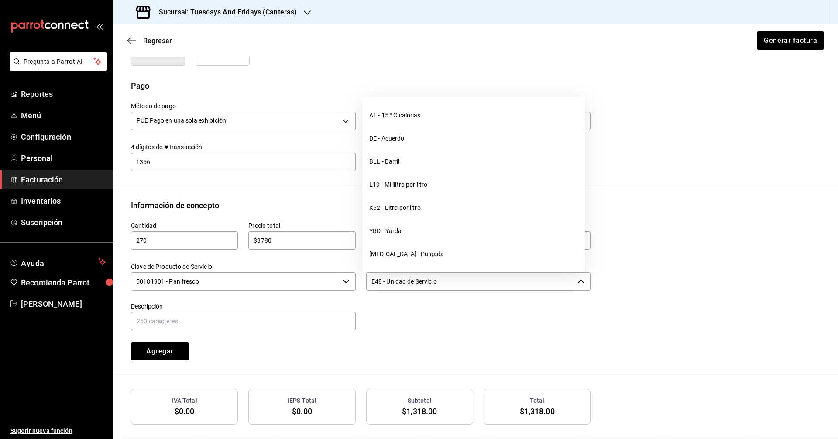
drag, startPoint x: 399, startPoint y: 288, endPoint x: 458, endPoint y: 286, distance: 59.4
click at [399, 288] on input "E48 - Unidad de Servicio" at bounding box center [470, 281] width 208 height 18
drag, startPoint x: 459, startPoint y: 286, endPoint x: 283, endPoint y: 268, distance: 177.2
click at [283, 268] on div "Cantidad 270 ​ Precio total $3780 ​ Impuestos IVA 0% IVA_0 Clave de Producto de…" at bounding box center [355, 285] width 470 height 149
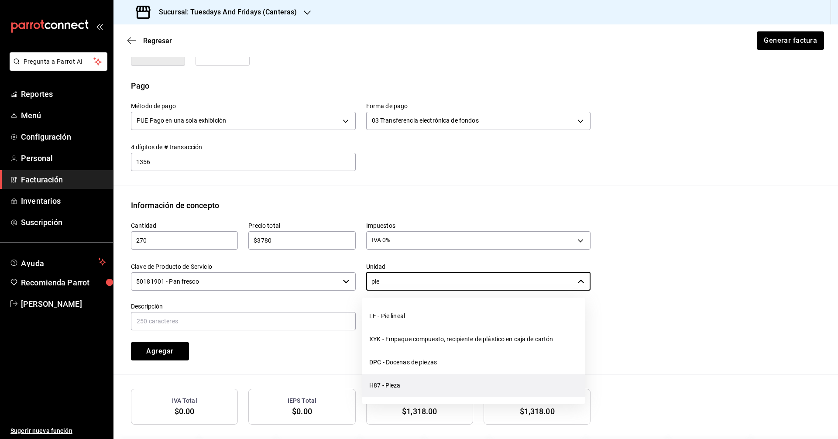
drag, startPoint x: 393, startPoint y: 385, endPoint x: 388, endPoint y: 386, distance: 5.1
click at [391, 386] on li "H87 - Pieza" at bounding box center [473, 385] width 223 height 23
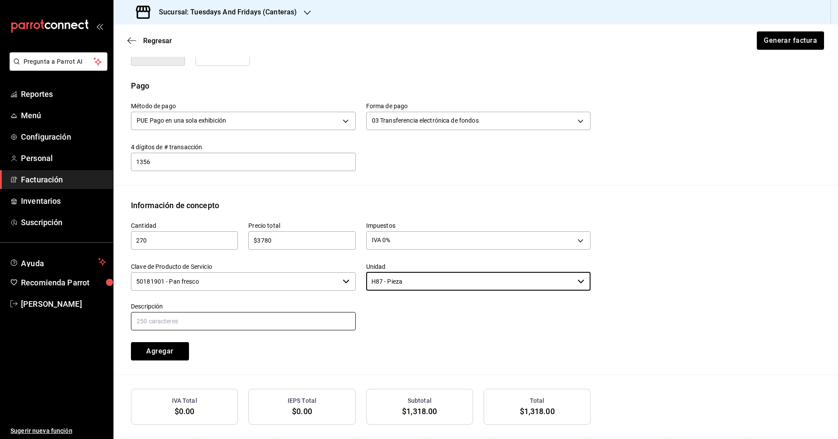
type input "H87 - Pieza"
click at [228, 320] on input "text" at bounding box center [243, 321] width 225 height 18
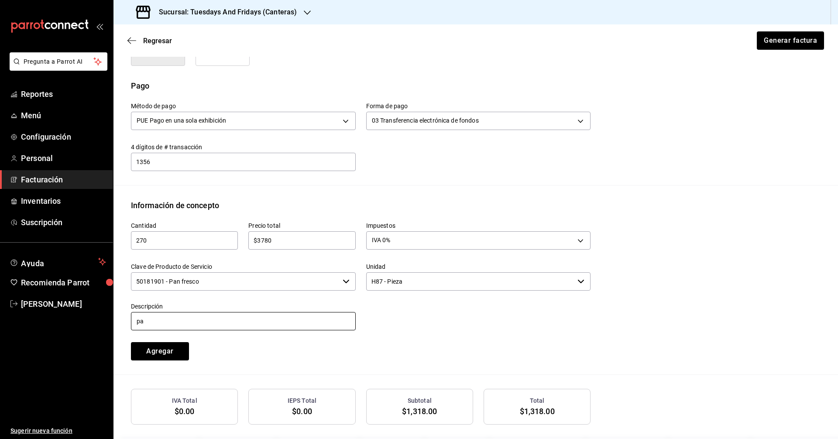
type input "p"
type input "Panini"
click at [153, 344] on button "Agregar" at bounding box center [160, 351] width 58 height 18
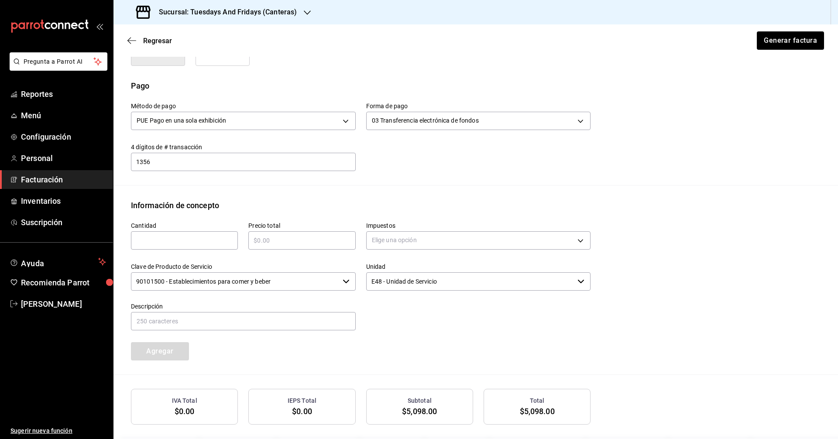
click at [364, 368] on div "Cantidad ​ Precio total ​ Impuestos Elige una opción Clave de Producto de Servi…" at bounding box center [476, 292] width 690 height 163
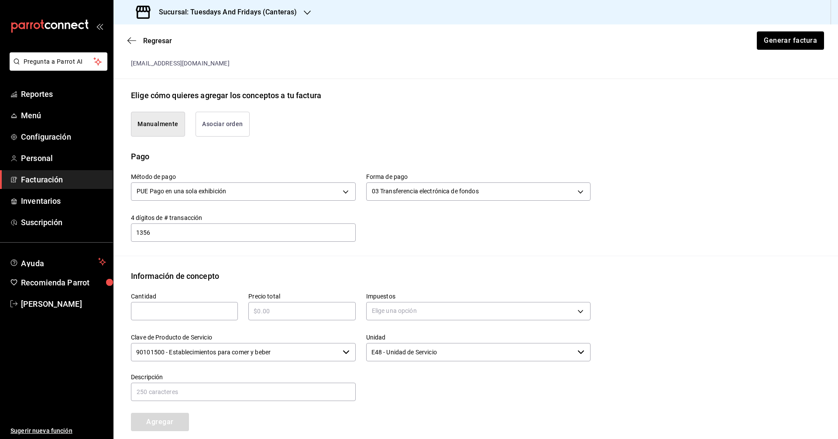
scroll to position [0, 0]
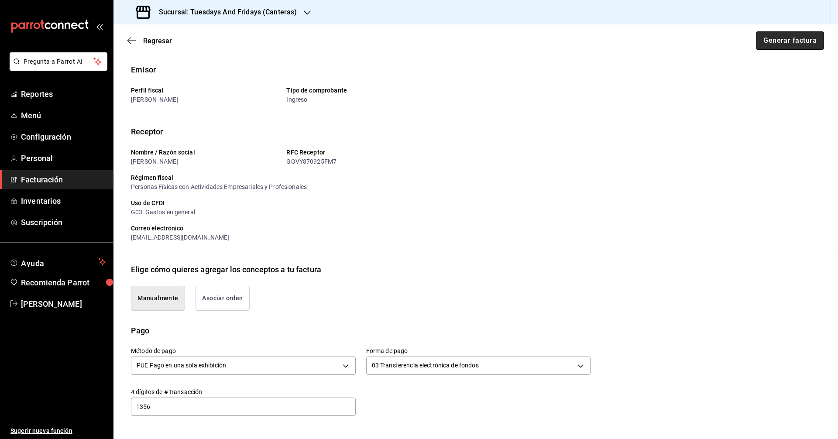
click at [776, 36] on button "Generar factura" at bounding box center [790, 40] width 68 height 18
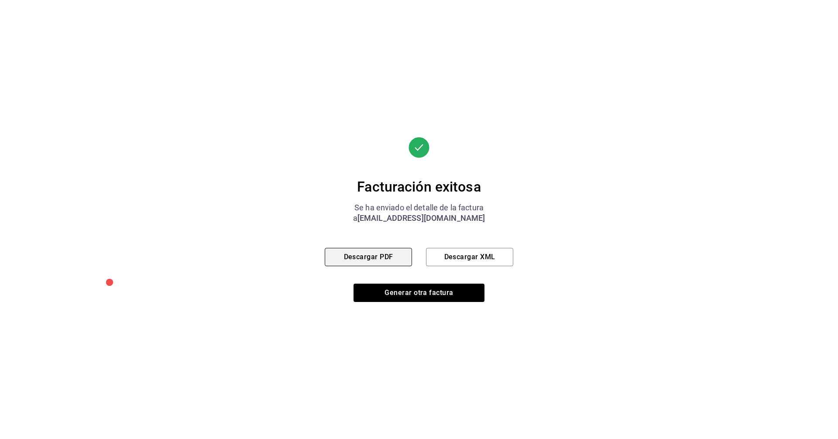
click at [361, 255] on button "Descargar PDF" at bounding box center [368, 257] width 87 height 18
click at [524, 144] on div "Facturación exitosa Se ha enviado el detalle de la factura a lacocinademalulu@g…" at bounding box center [419, 219] width 838 height 439
